Goal: Find contact information: Find contact information

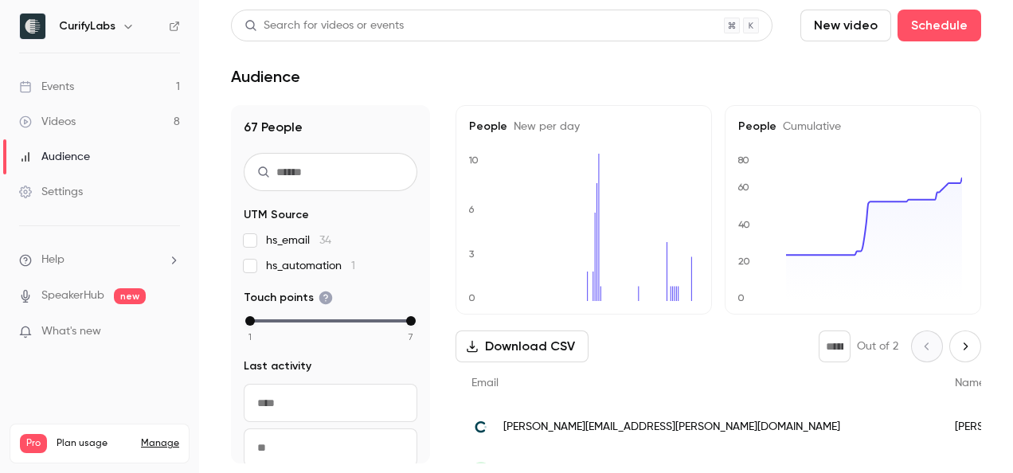
click at [65, 88] on div "Events" at bounding box center [46, 87] width 55 height 16
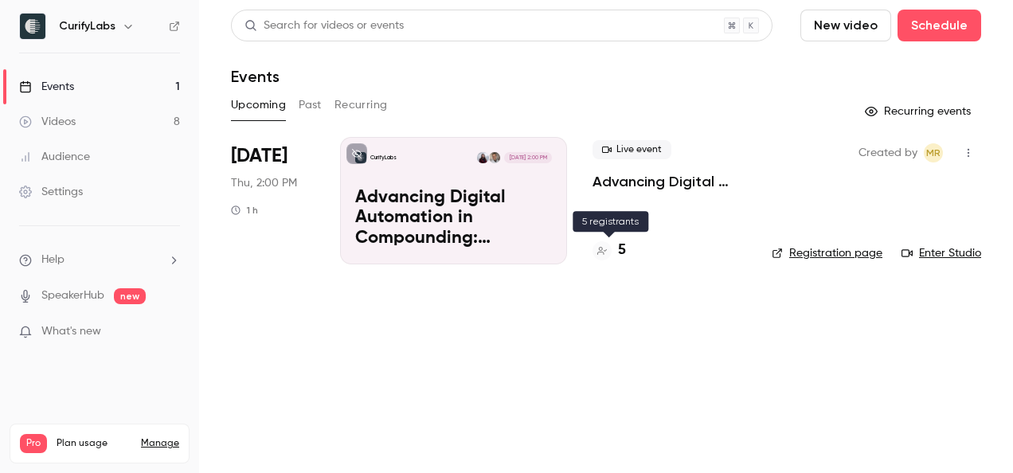
click at [618, 255] on h4 "5" at bounding box center [622, 251] width 8 height 22
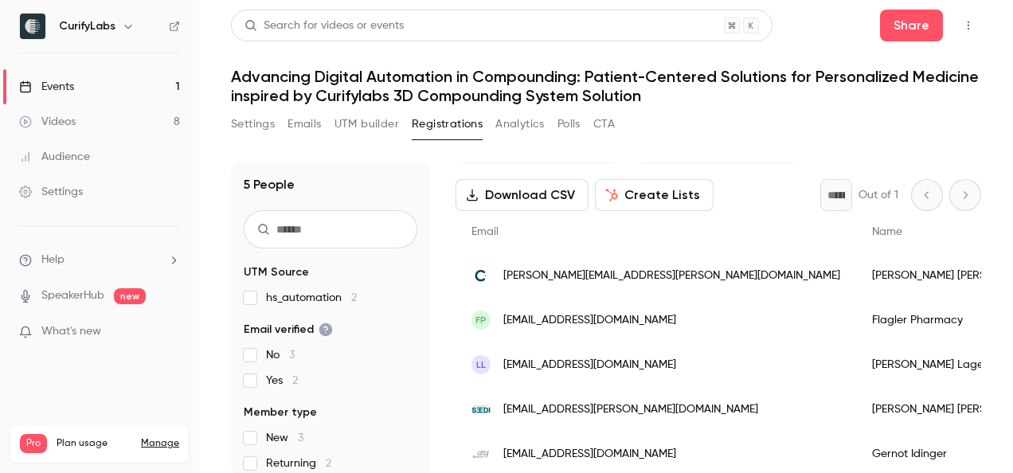
scroll to position [13, 0]
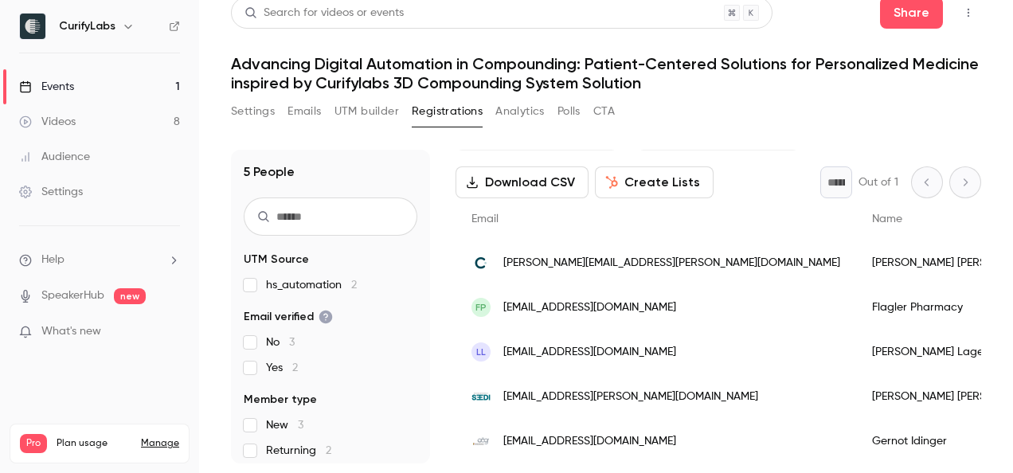
click at [656, 426] on div "[EMAIL_ADDRESS][DOMAIN_NAME]" at bounding box center [656, 441] width 401 height 45
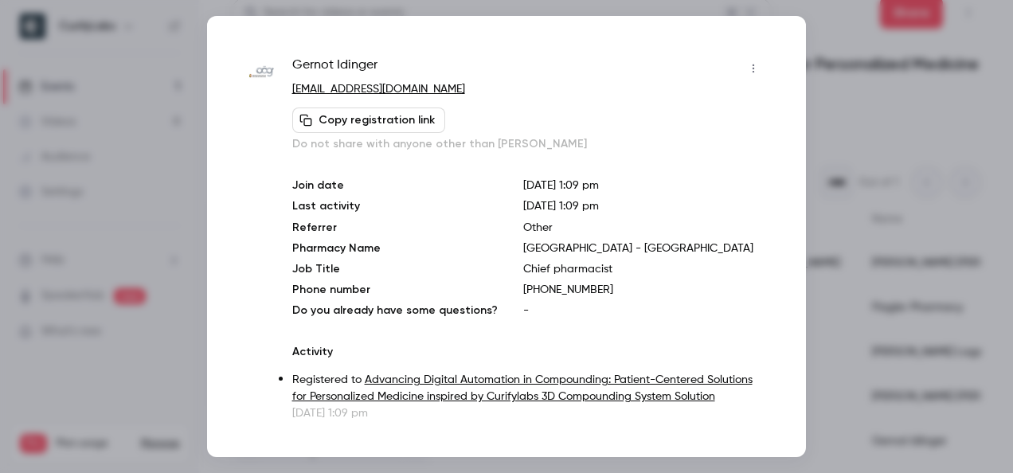
click at [894, 113] on div at bounding box center [506, 236] width 1013 height 473
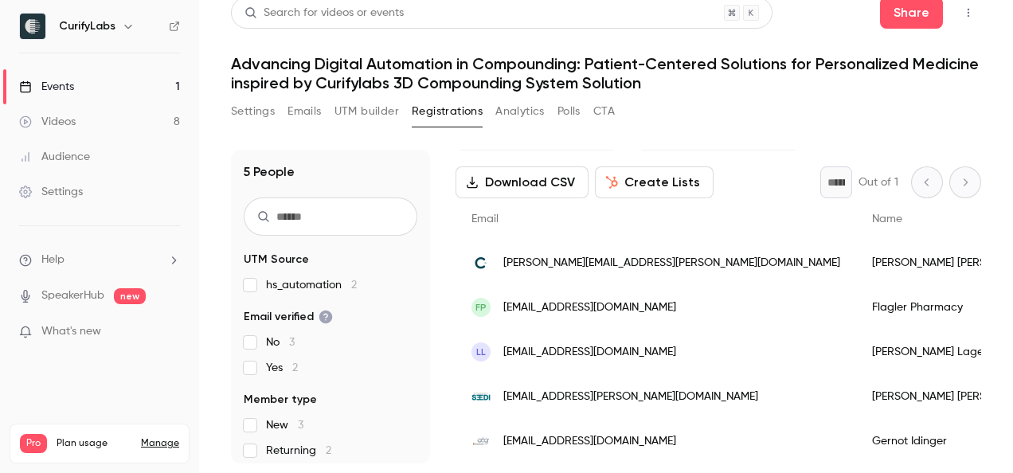
click at [666, 330] on div "LL [EMAIL_ADDRESS][DOMAIN_NAME]" at bounding box center [656, 352] width 401 height 45
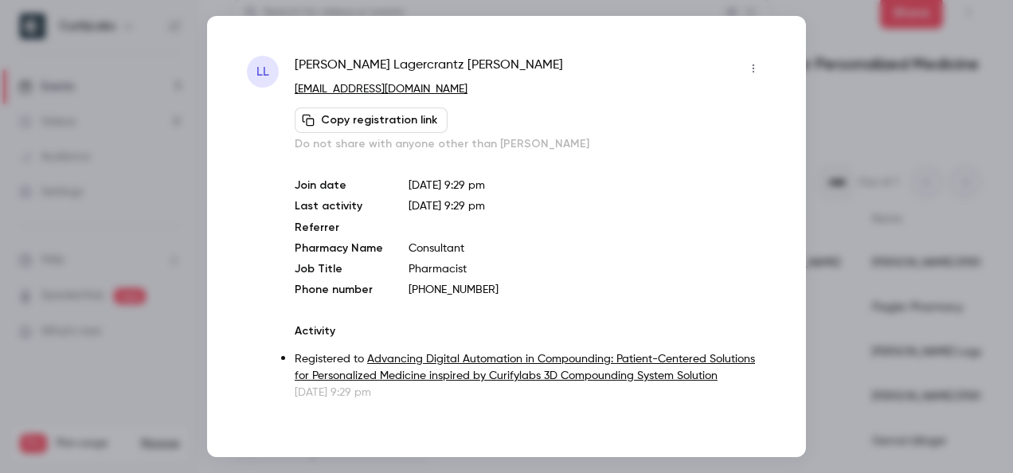
click at [870, 115] on div at bounding box center [506, 236] width 1013 height 473
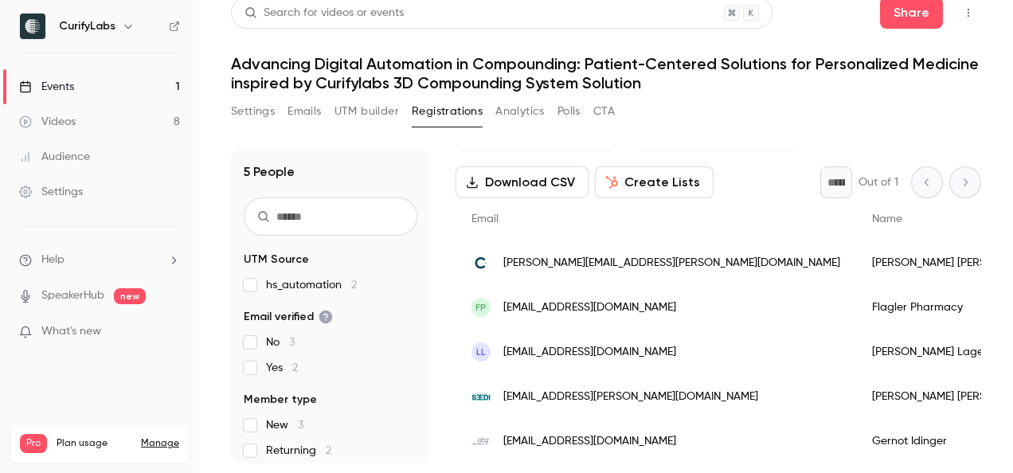
click at [666, 385] on div "[EMAIL_ADDRESS][PERSON_NAME][DOMAIN_NAME]" at bounding box center [656, 396] width 401 height 45
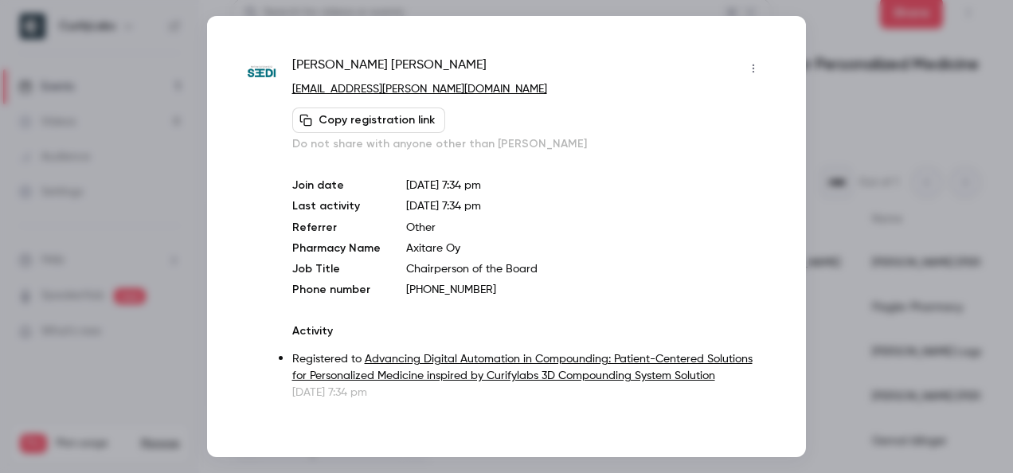
click at [902, 86] on div at bounding box center [506, 236] width 1013 height 473
